Goal: Information Seeking & Learning: Learn about a topic

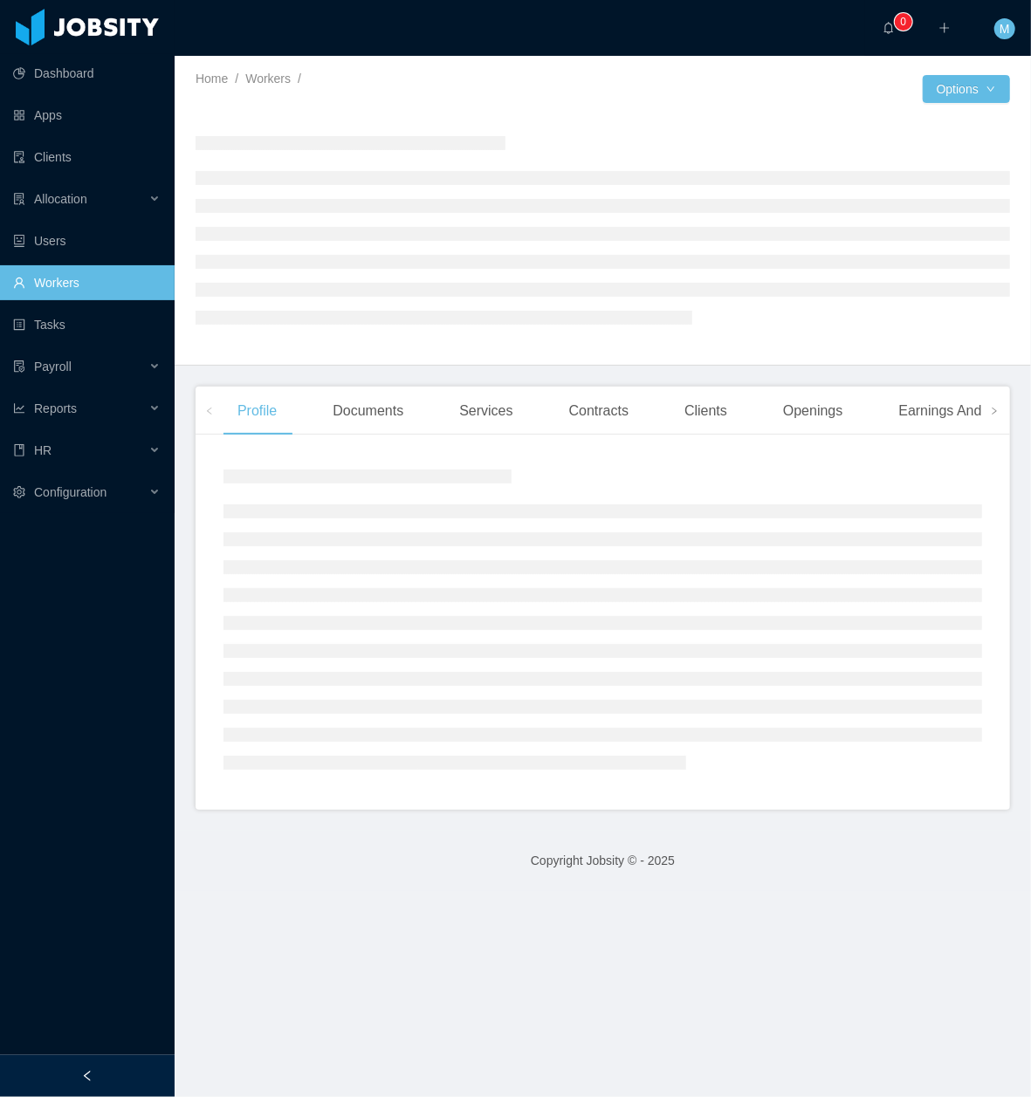
click at [99, 1079] on div at bounding box center [87, 1076] width 175 height 42
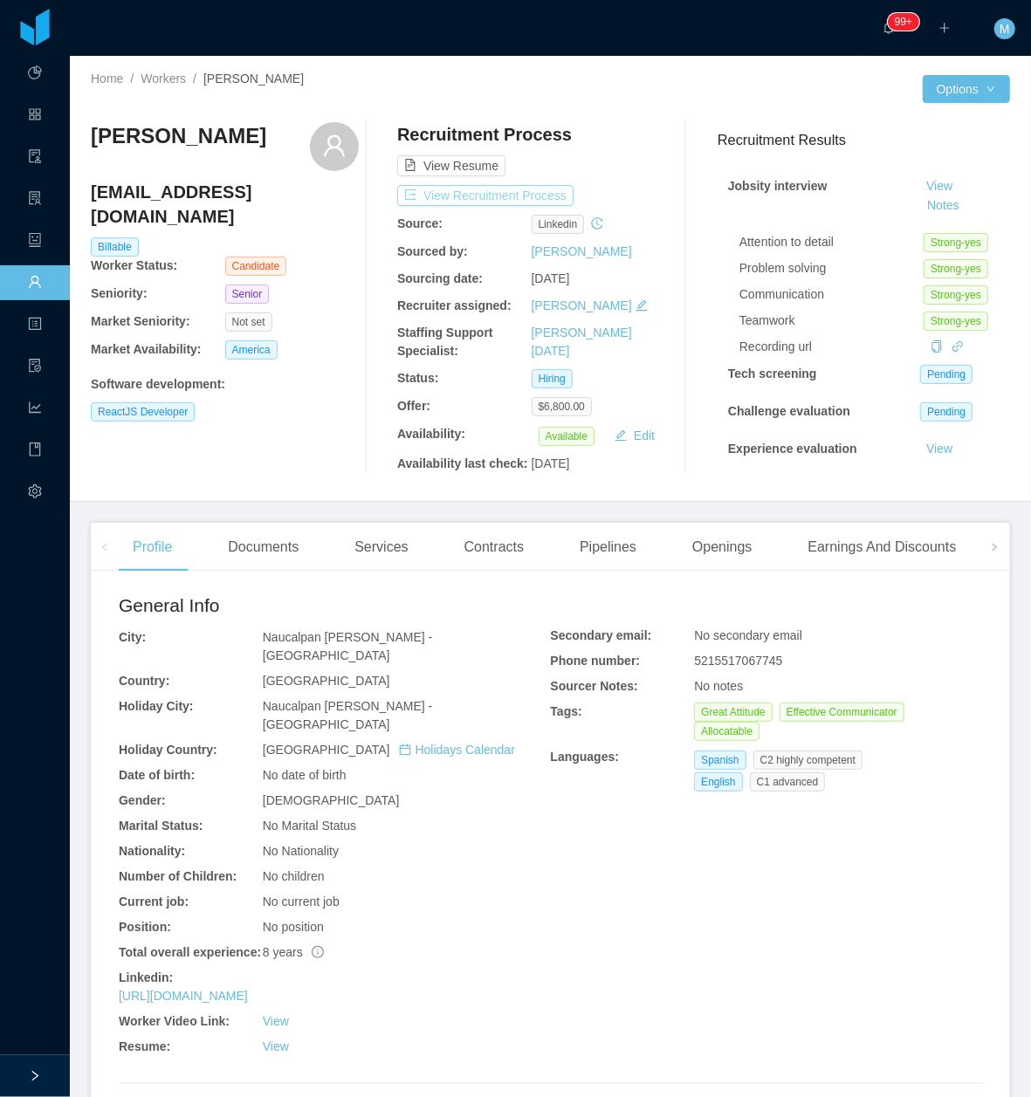
click at [532, 194] on button "View Recruitment Process" at bounding box center [485, 195] width 176 height 21
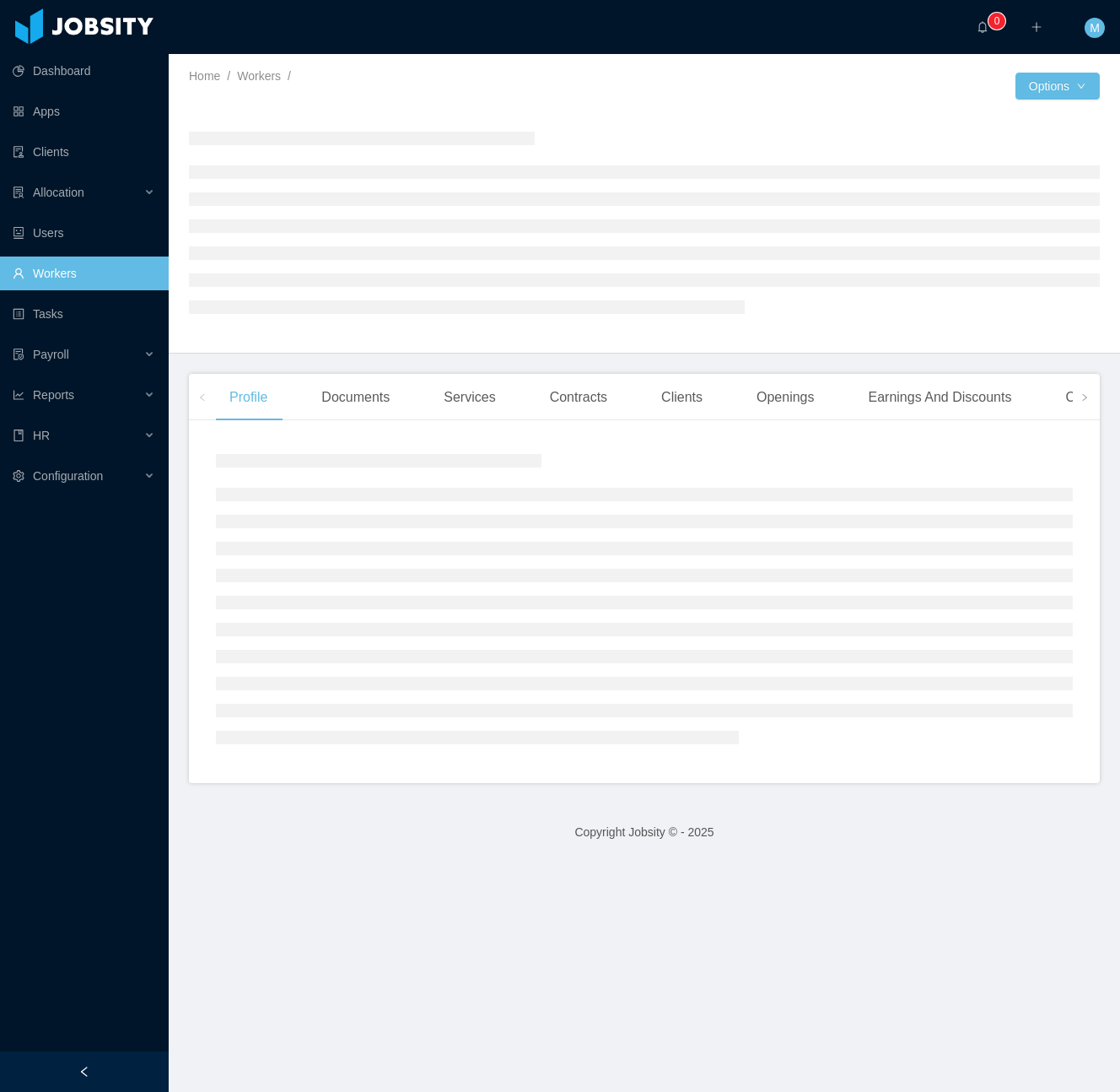
click at [106, 1057] on div at bounding box center [84, 1072] width 169 height 41
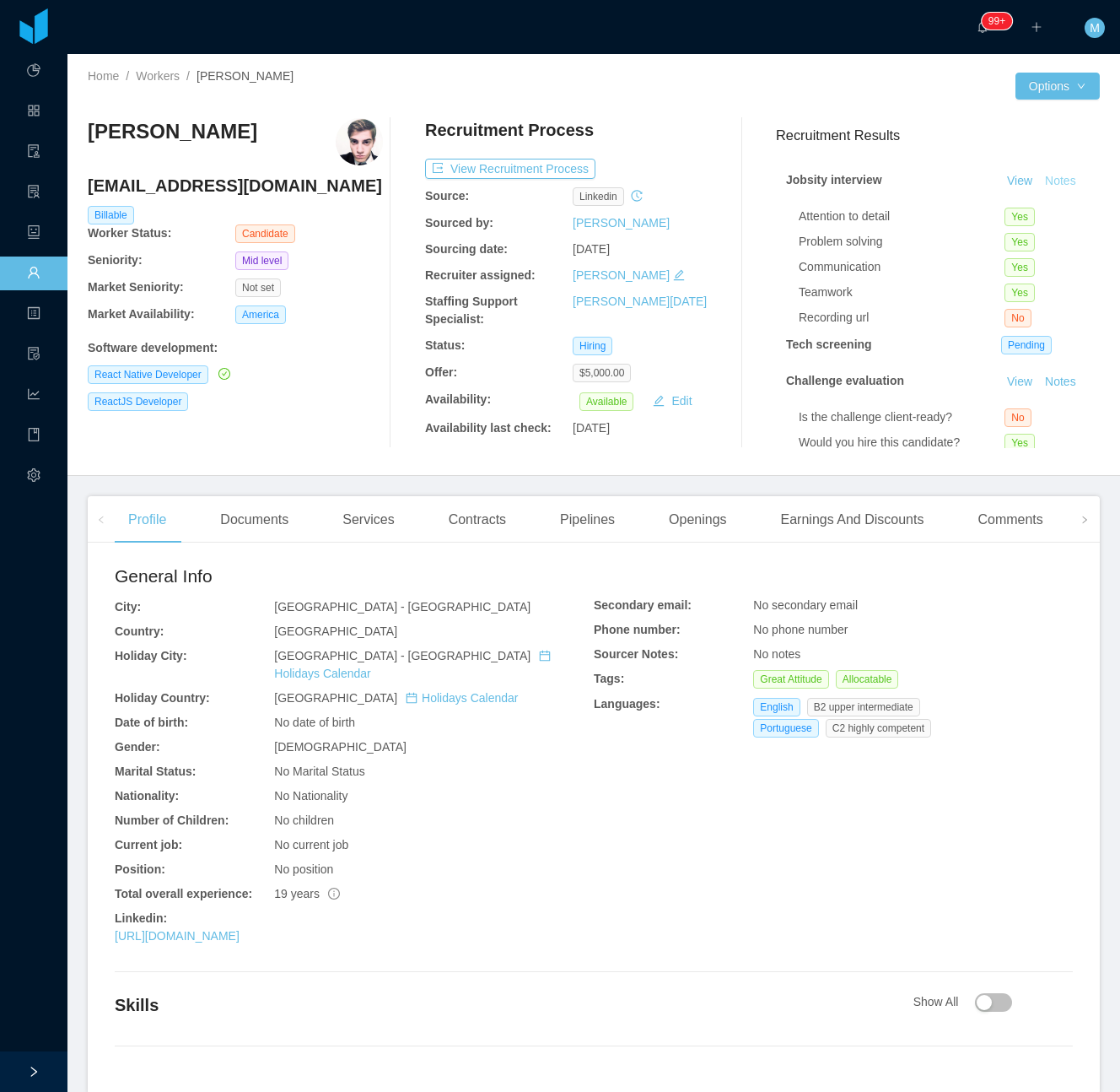
click at [1039, 176] on button "Notes" at bounding box center [1061, 181] width 44 height 20
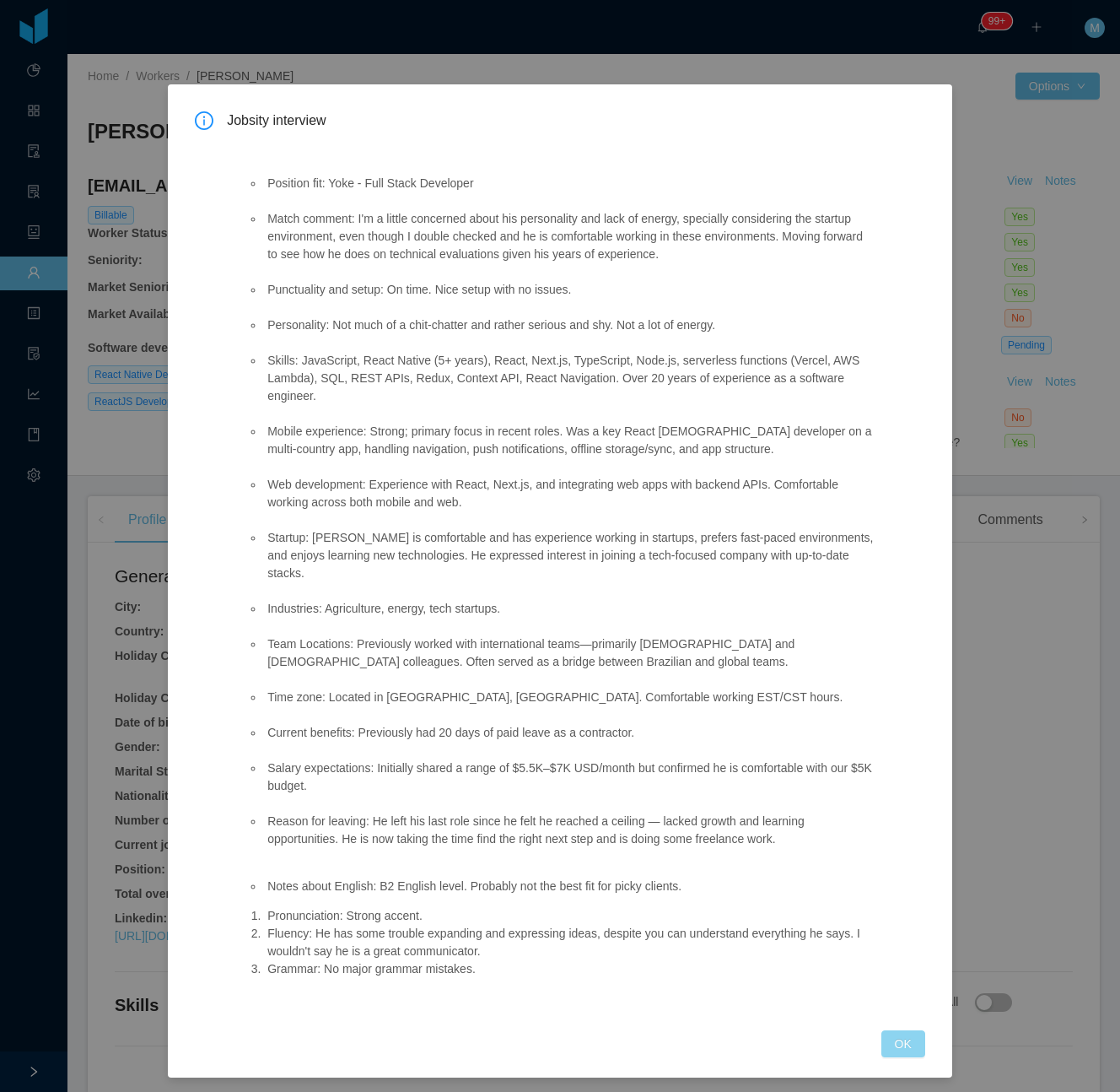
click at [899, 1030] on button "OK" at bounding box center [903, 1044] width 43 height 27
